Goal: Register for event/course

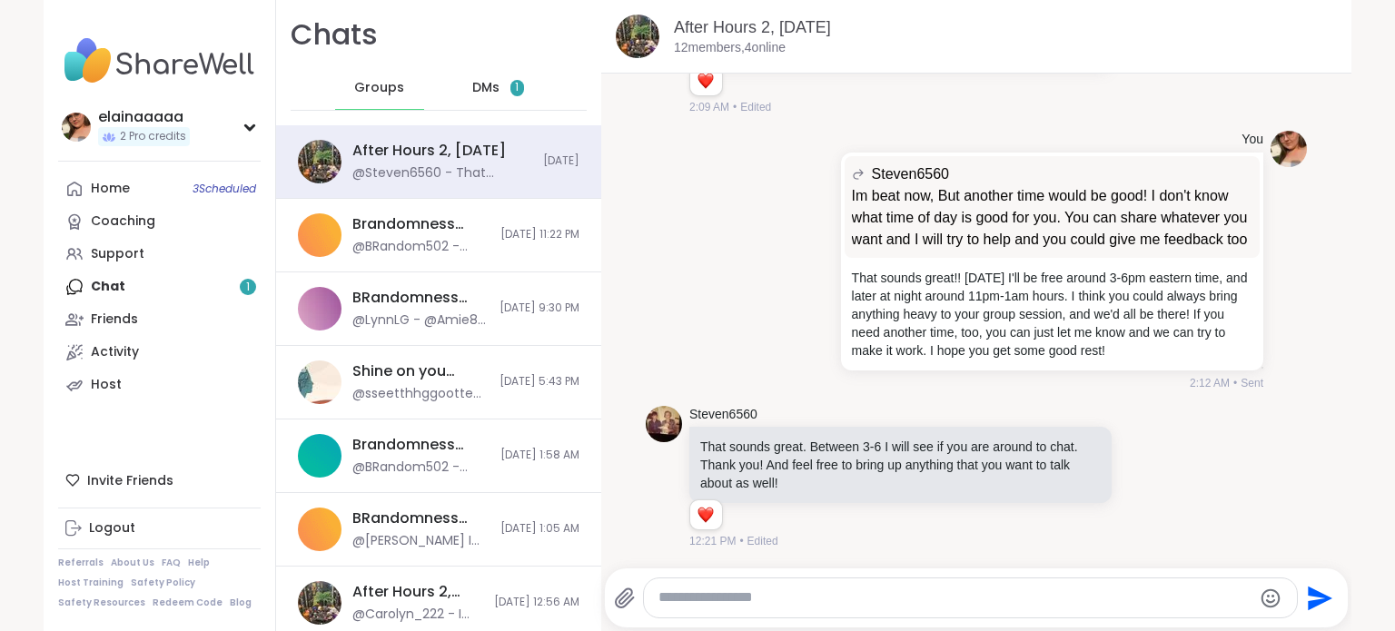
click at [481, 85] on span "DMs" at bounding box center [485, 88] width 27 height 18
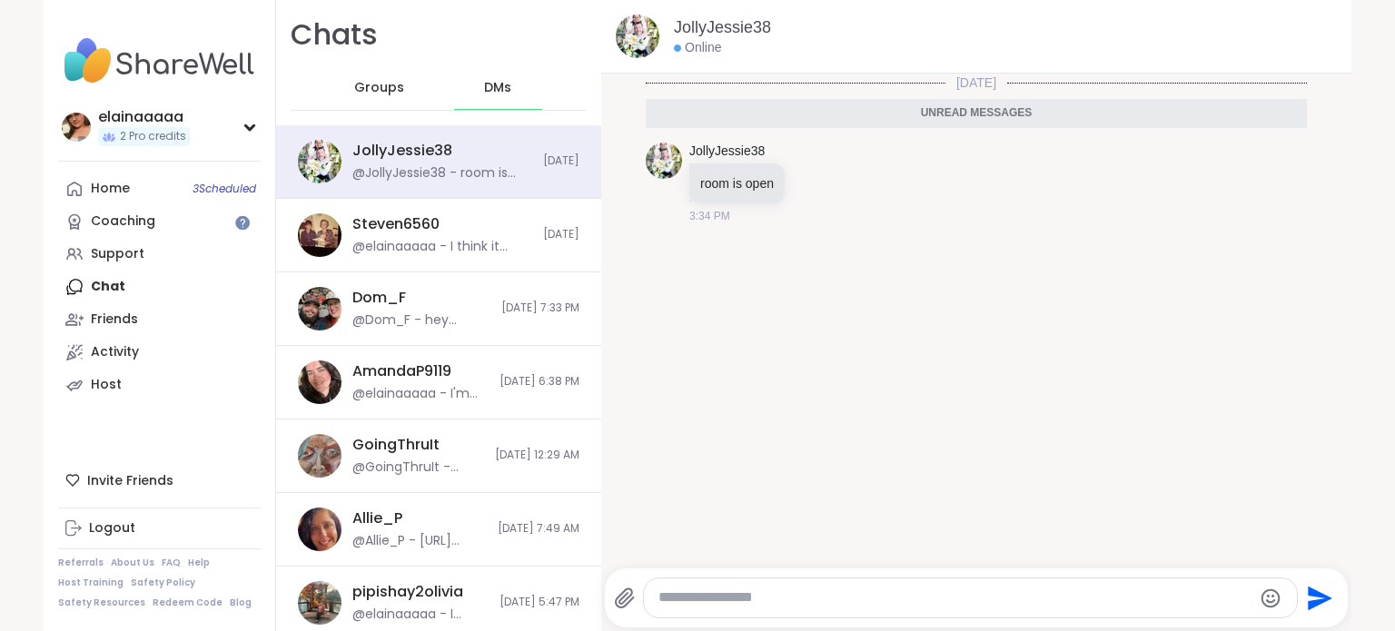
click at [153, 50] on img at bounding box center [159, 61] width 203 height 64
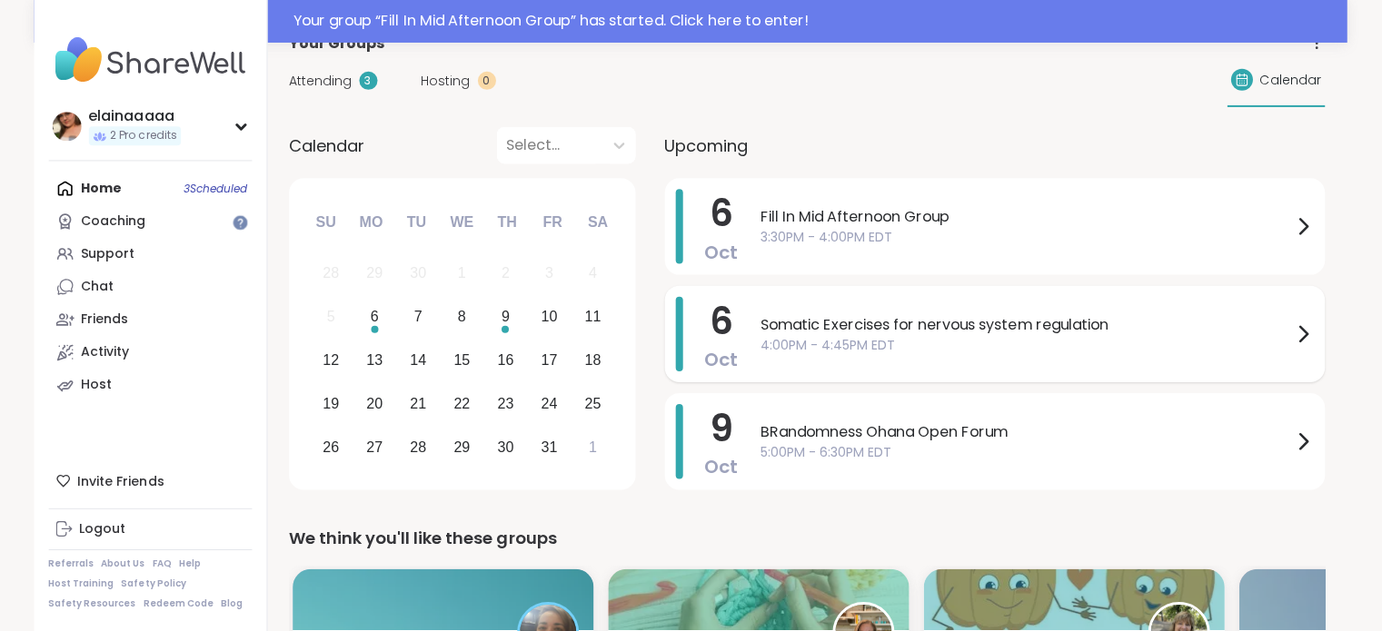
scroll to position [126, 0]
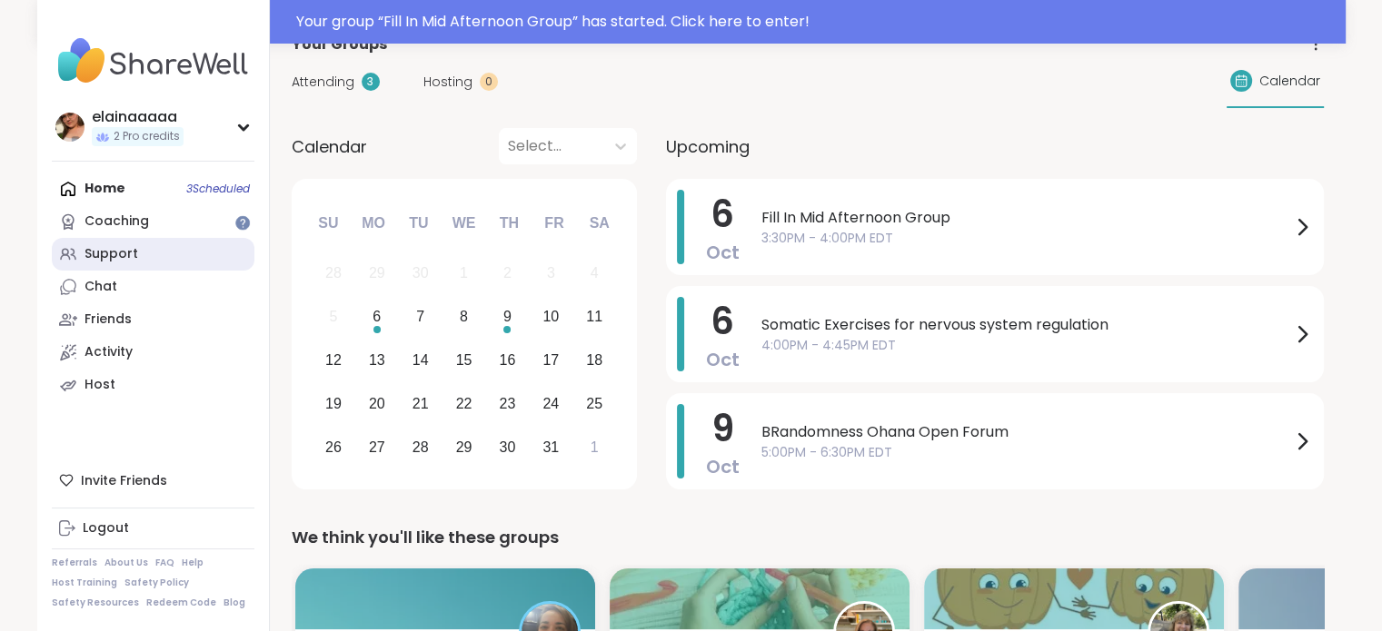
click at [124, 264] on link "Support" at bounding box center [153, 254] width 203 height 33
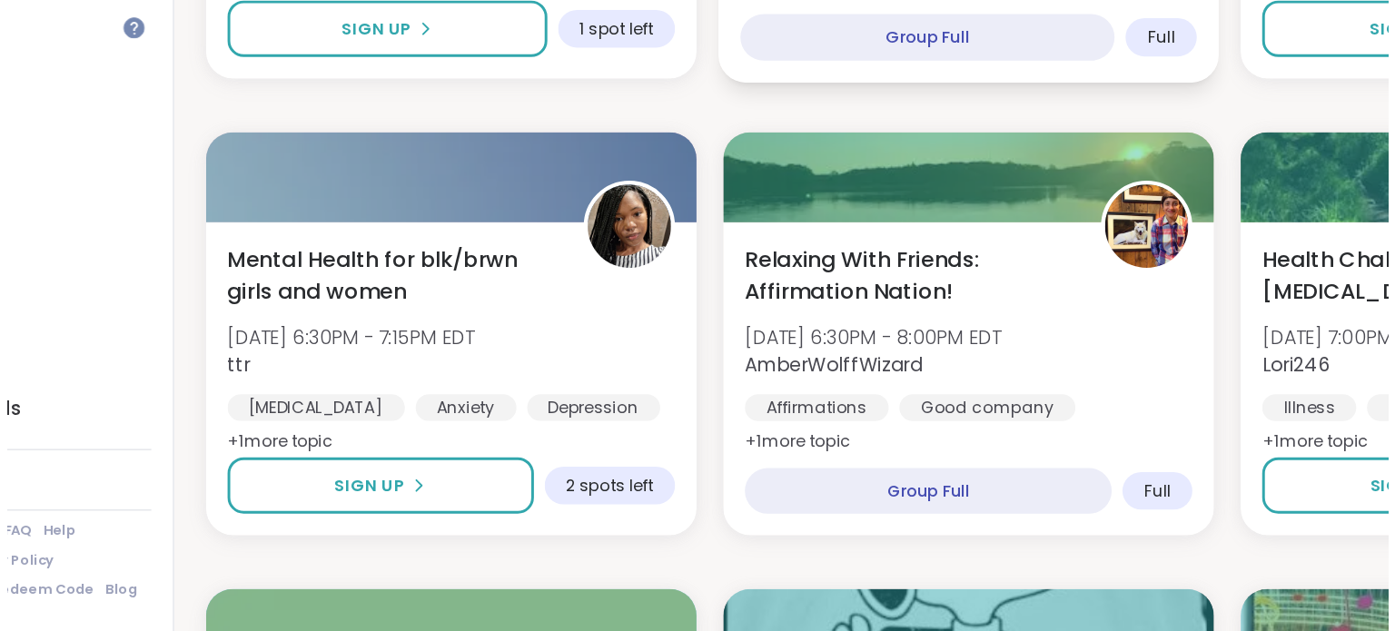
scroll to position [1337, 0]
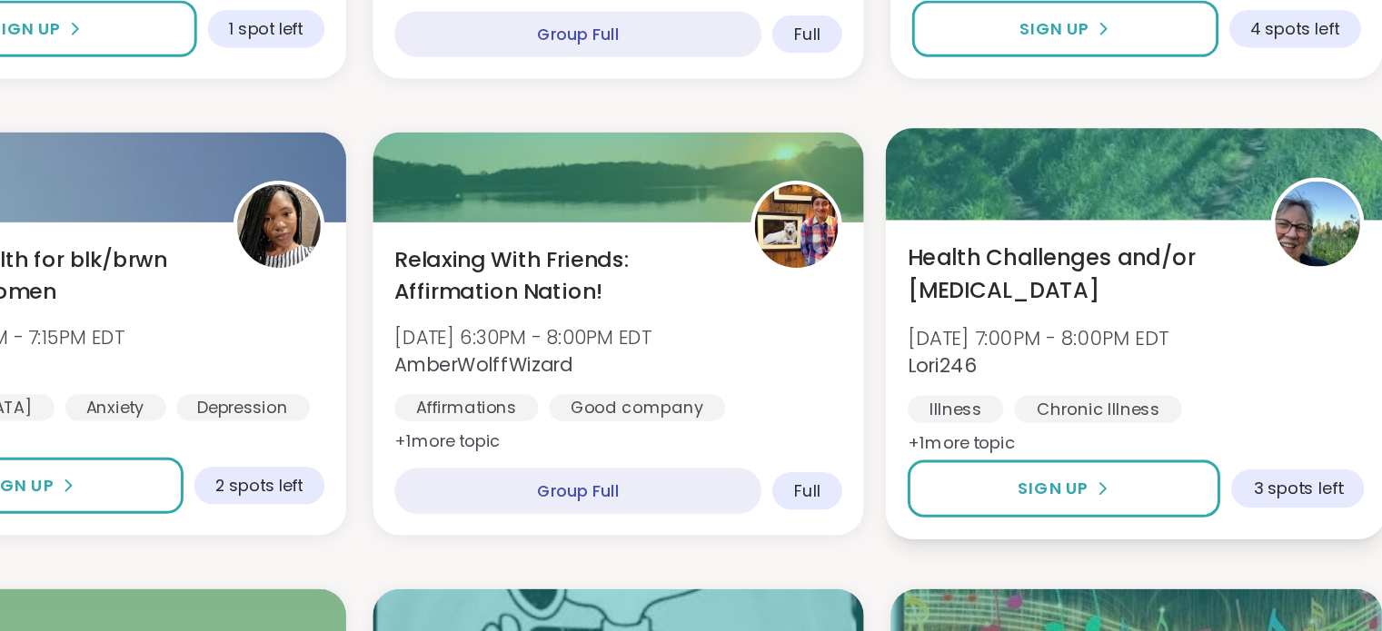
click at [1085, 448] on span "Lori246" at bounding box center [1091, 450] width 176 height 18
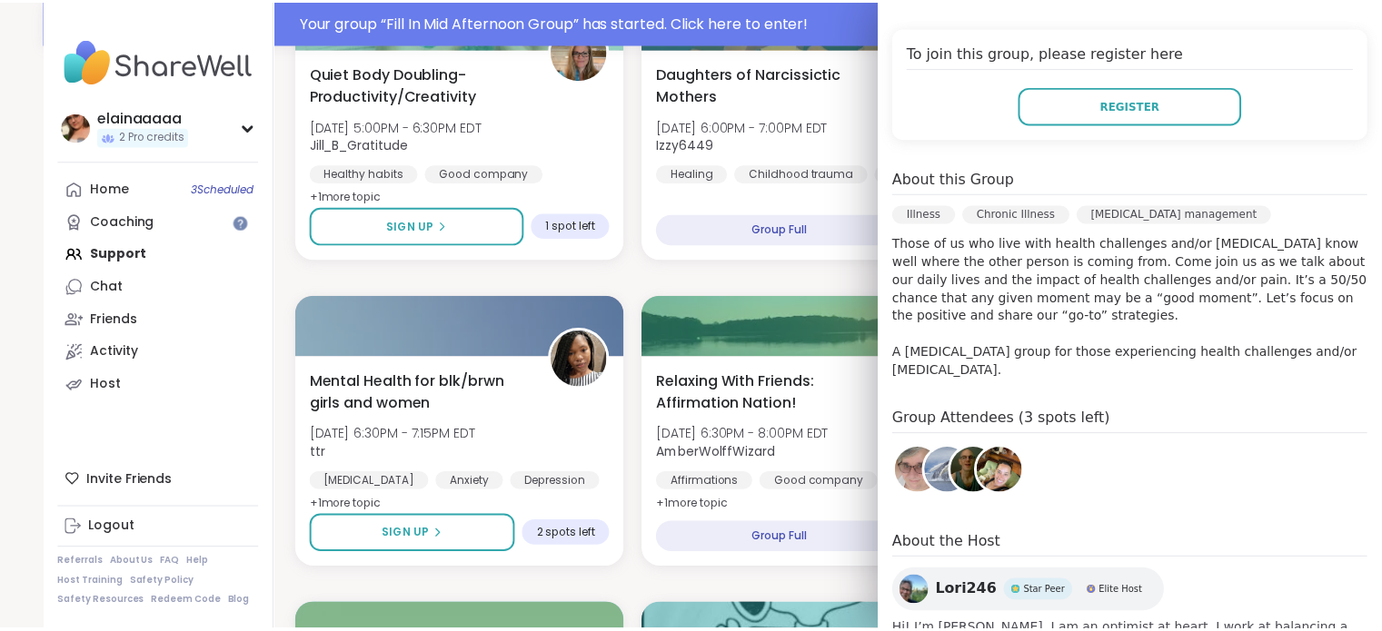
scroll to position [1332, 0]
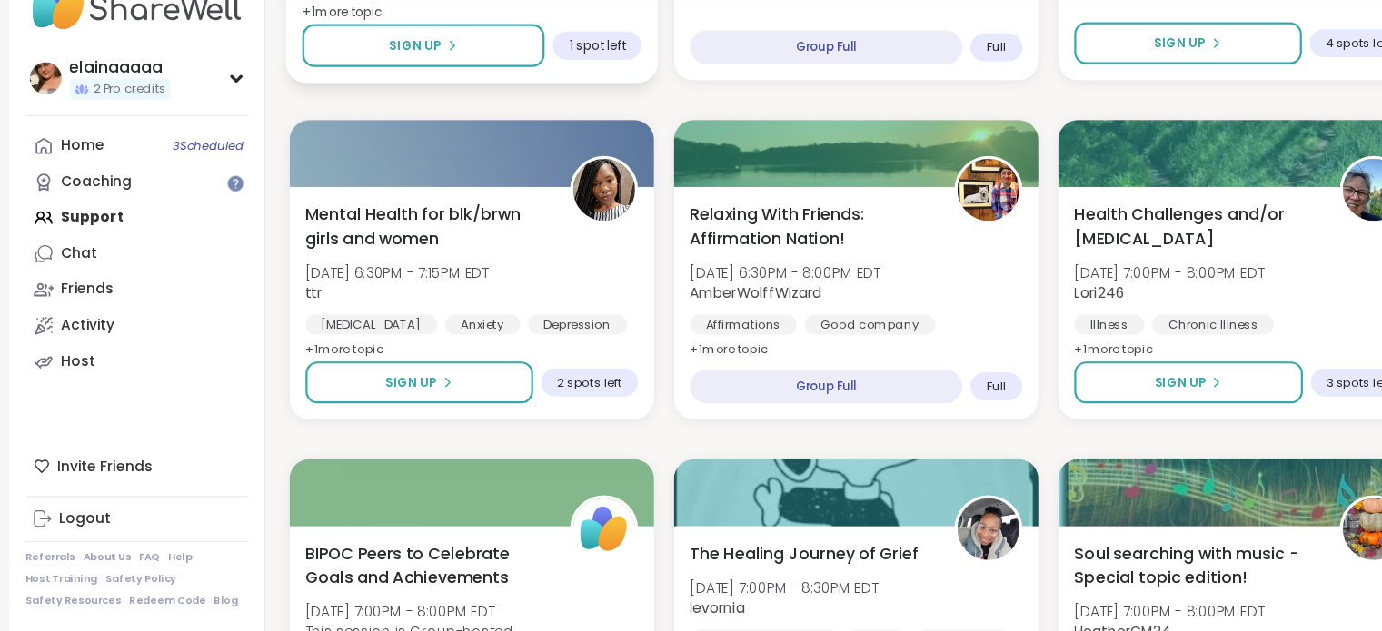
scroll to position [1466, 0]
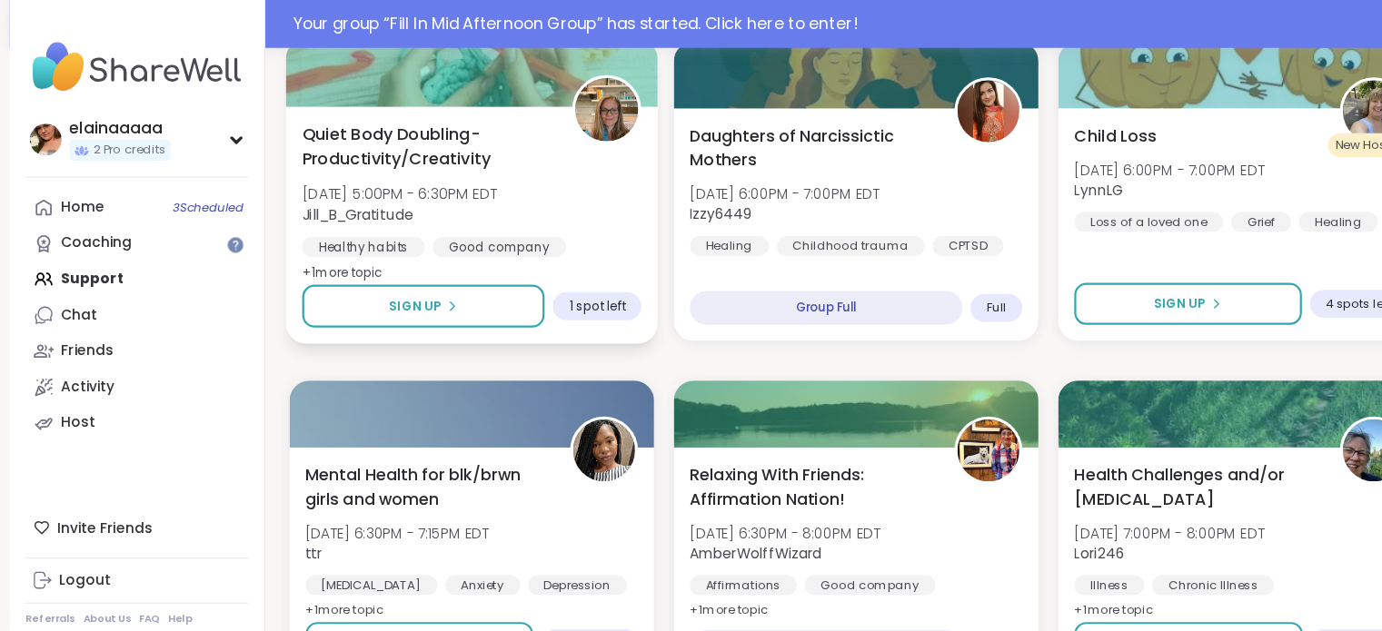
scroll to position [1283, 0]
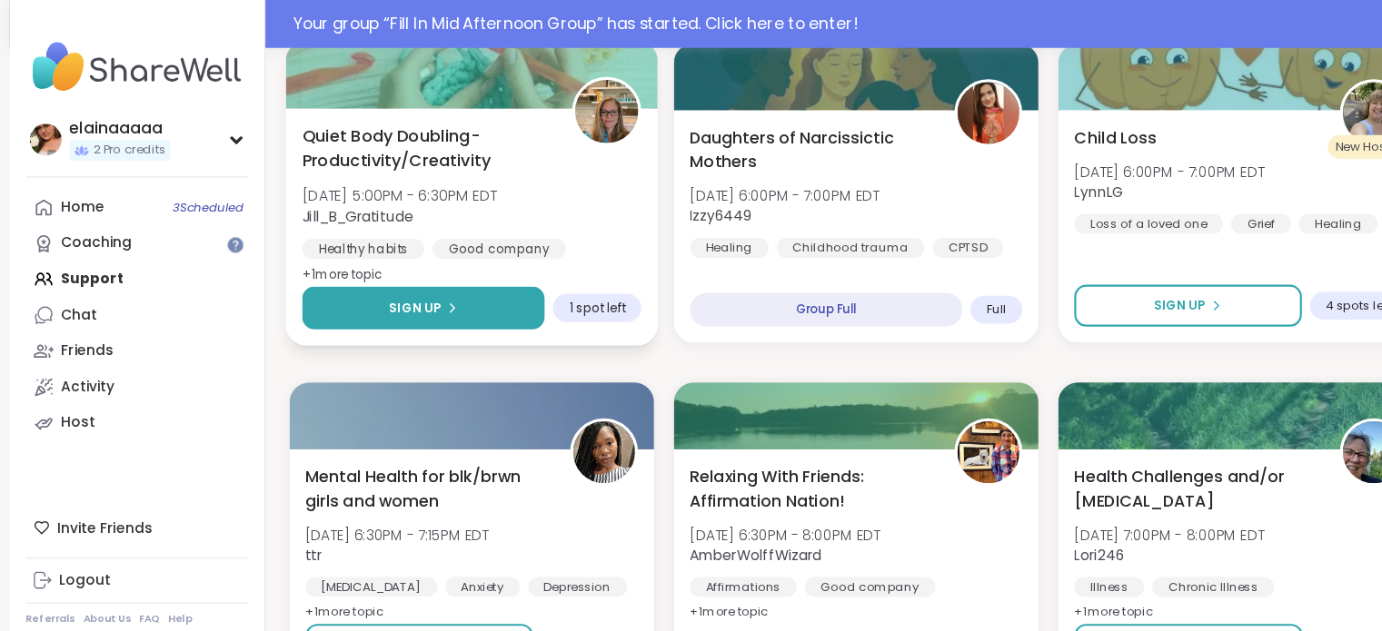
click at [430, 267] on button "Sign Up" at bounding box center [413, 280] width 221 height 39
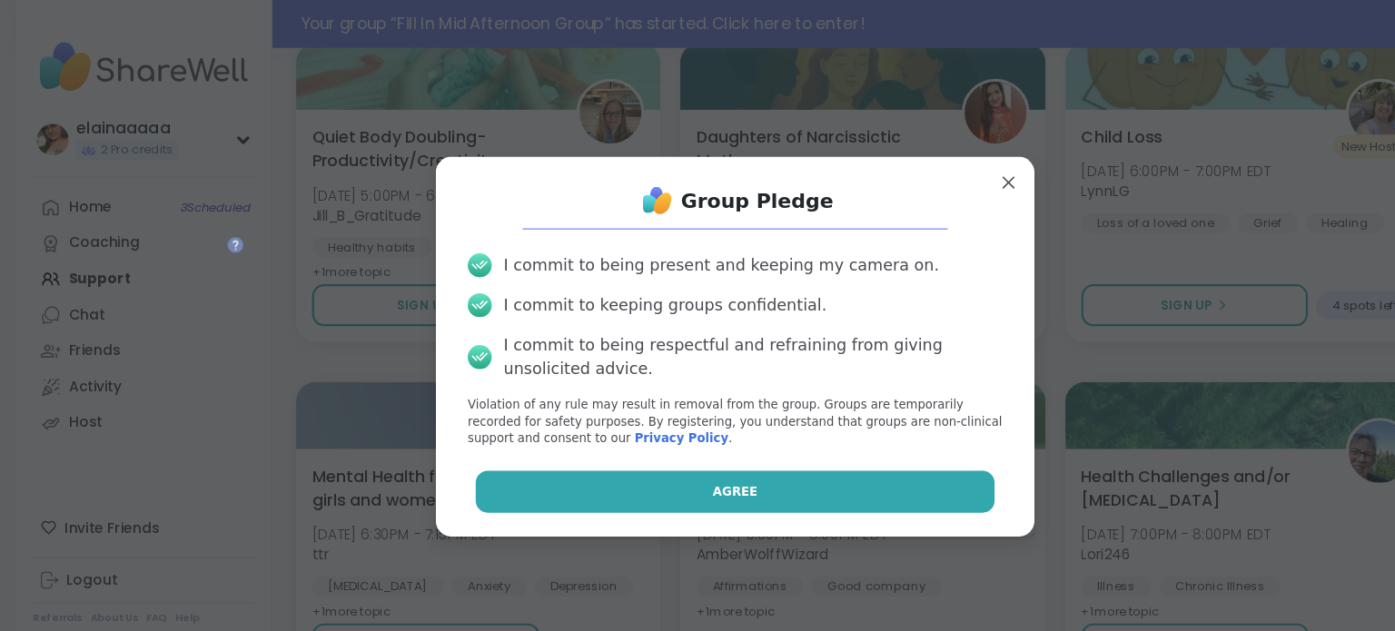
click at [702, 441] on button "Agree" at bounding box center [697, 448] width 473 height 38
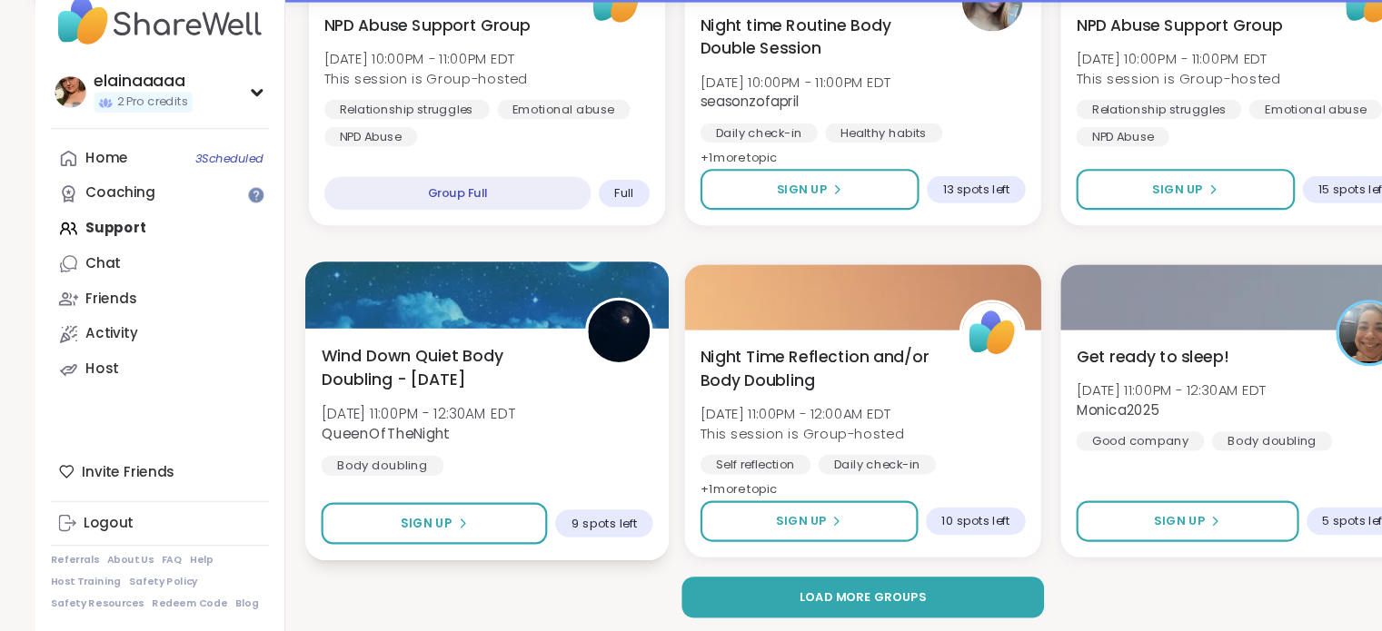
scroll to position [3505, 0]
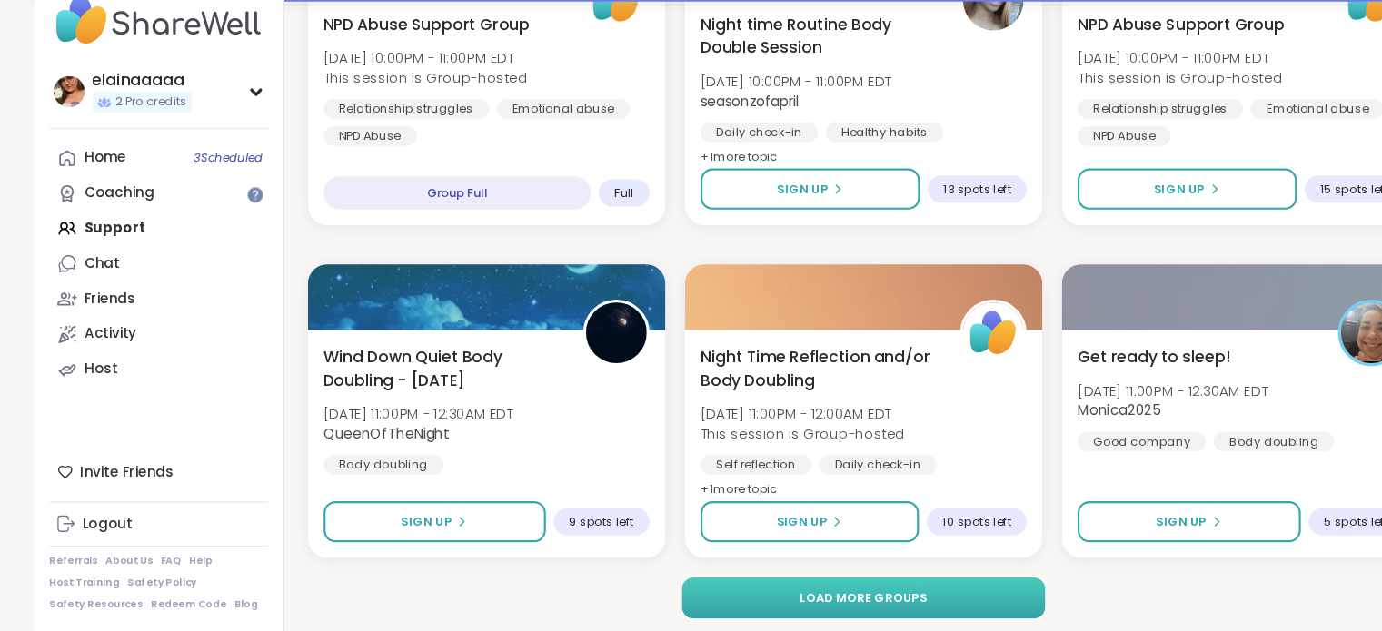
click at [821, 600] on span "Load more groups" at bounding box center [807, 598] width 118 height 16
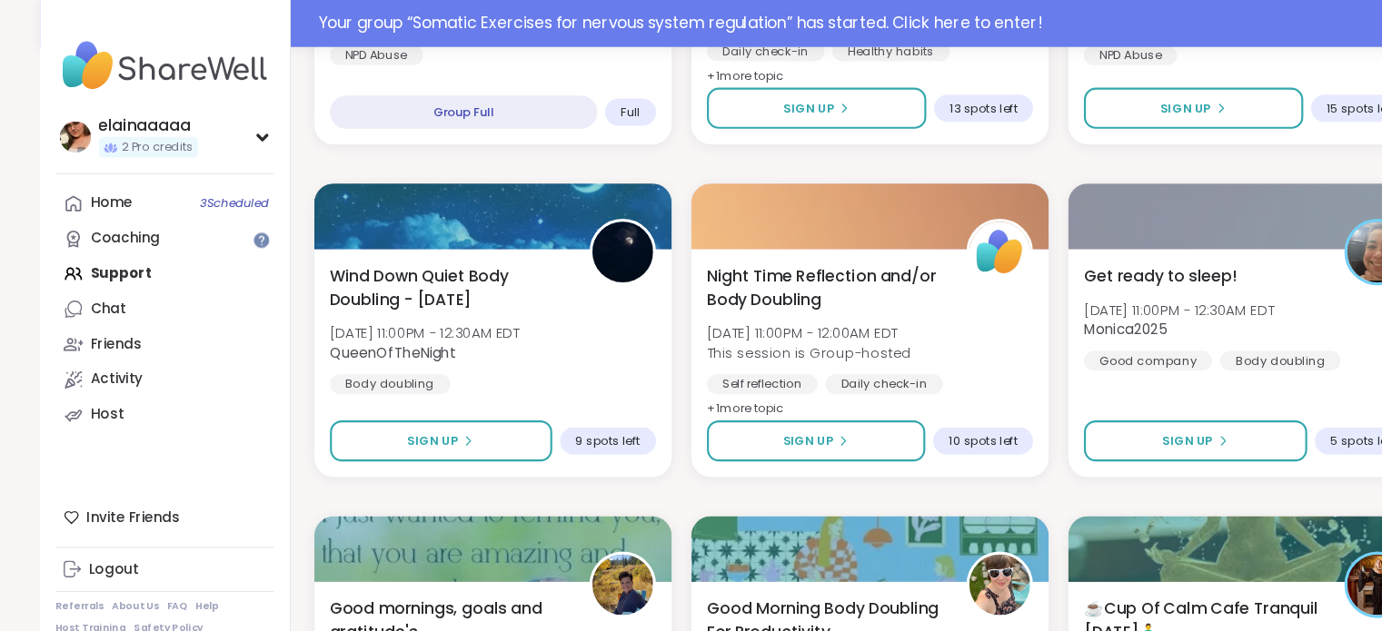
scroll to position [3620, 0]
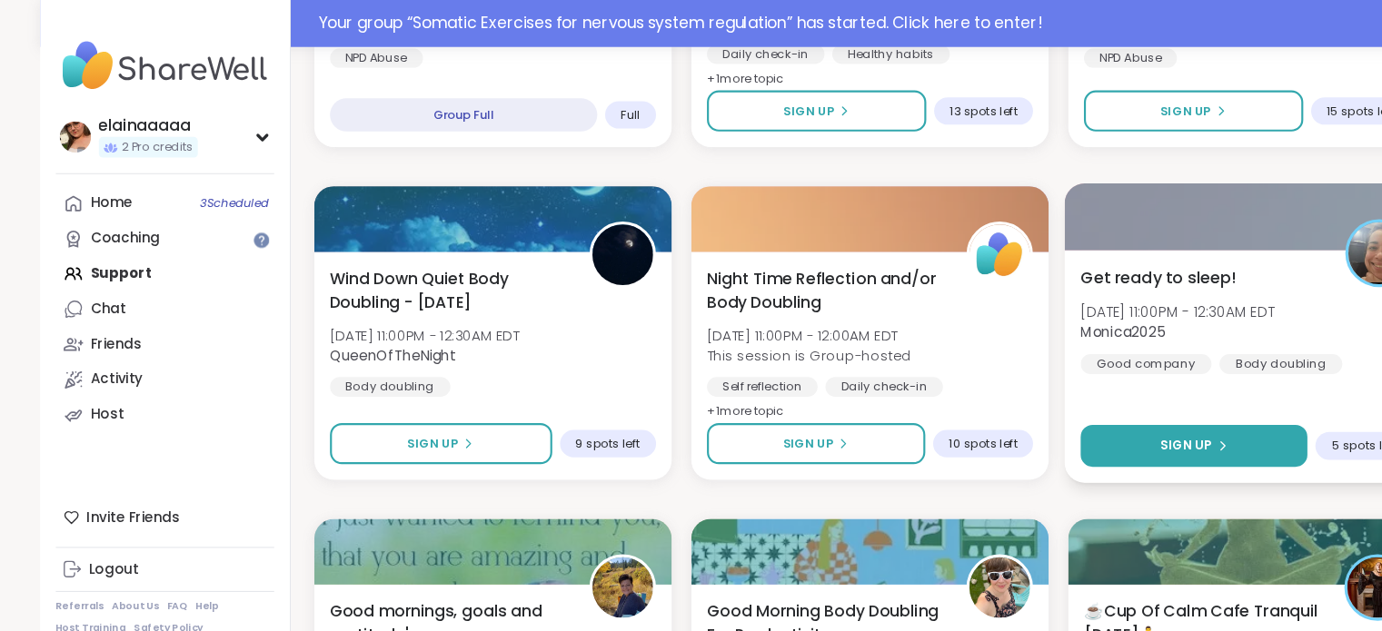
click at [1111, 408] on span "Sign Up" at bounding box center [1100, 413] width 48 height 16
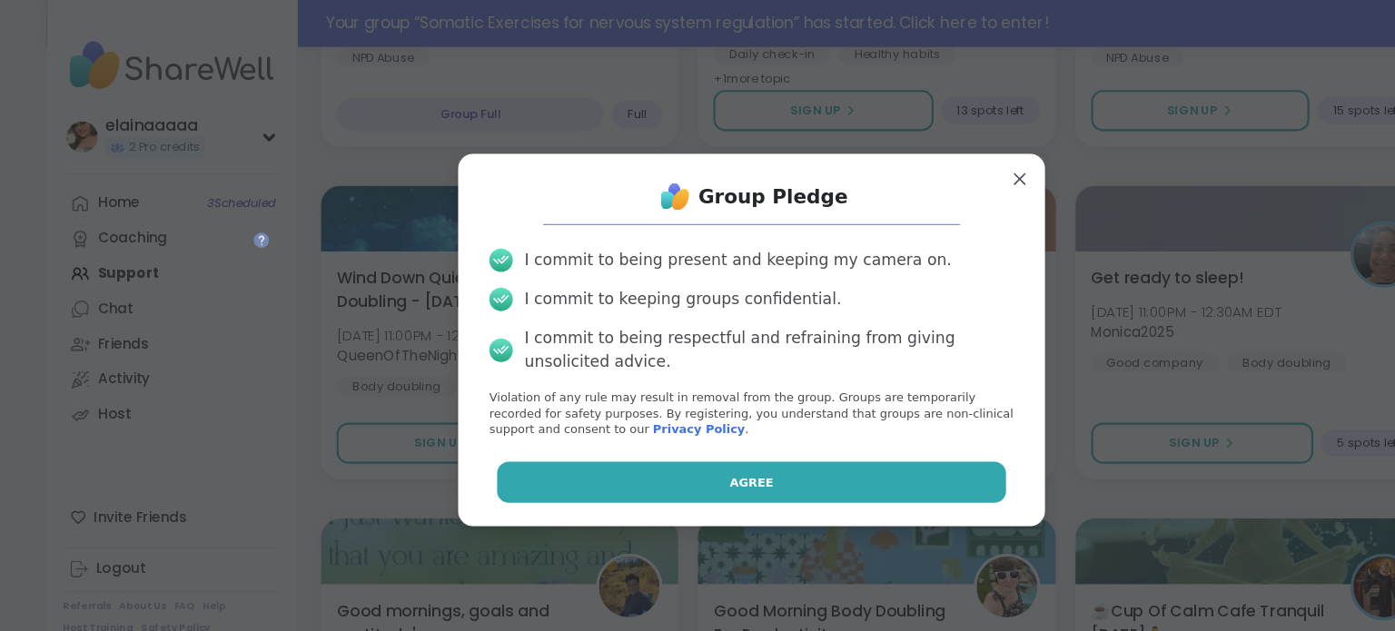
click at [785, 459] on button "Agree" at bounding box center [697, 448] width 473 height 38
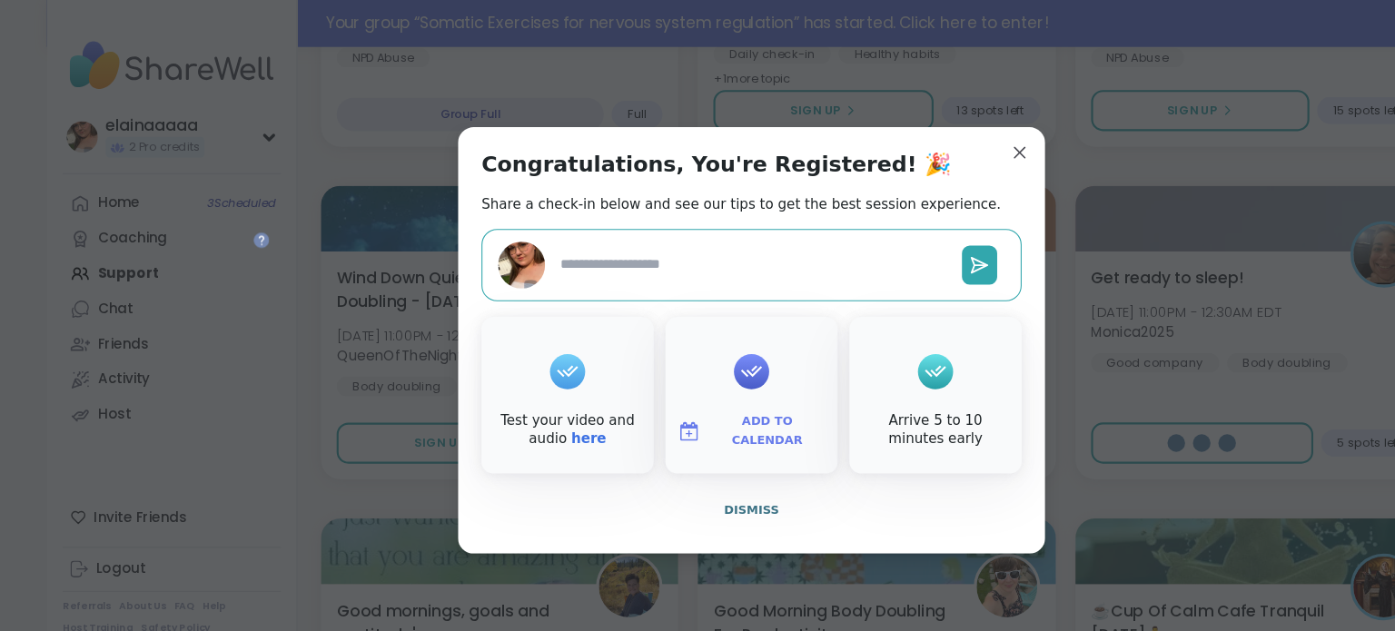
type textarea "*"
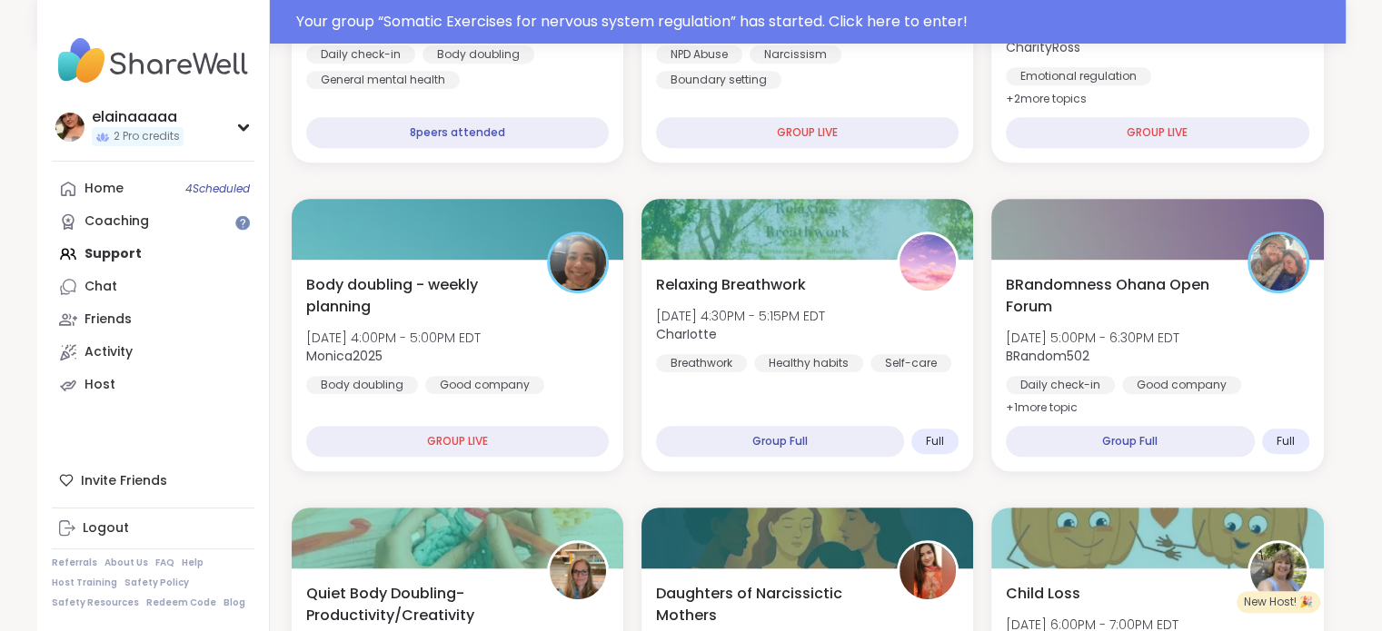
scroll to position [814, 0]
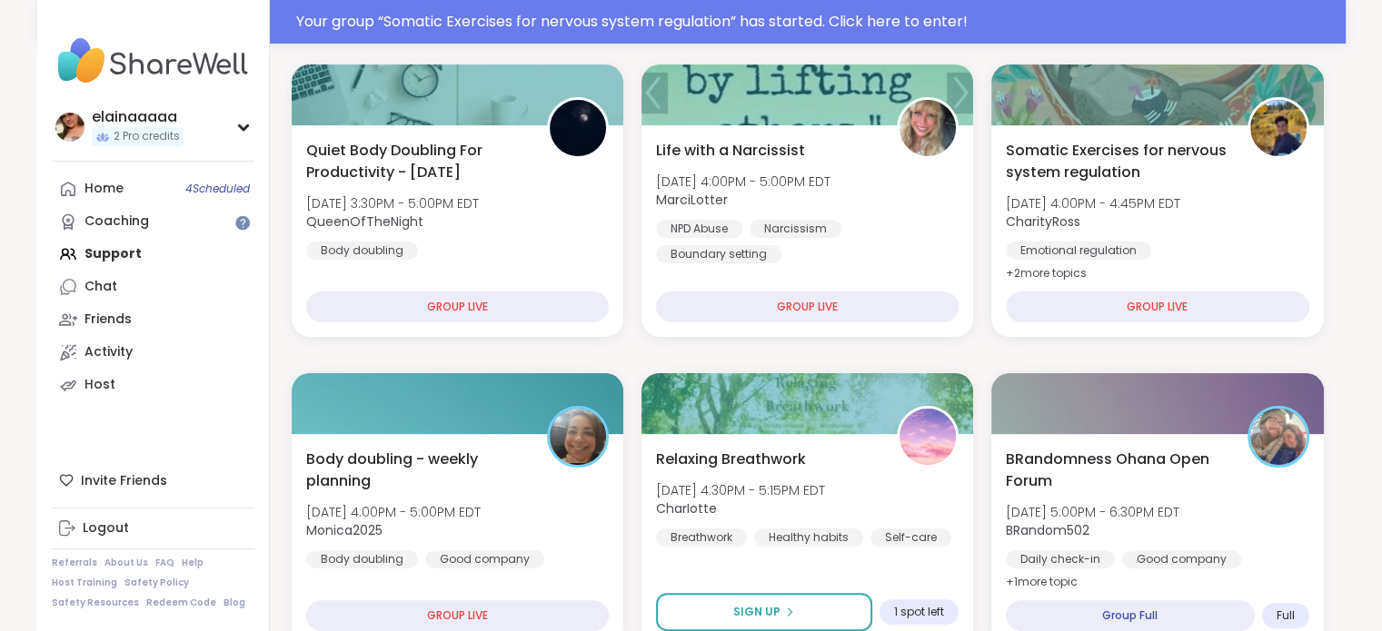
scroll to position [327, 0]
